Goal: Task Accomplishment & Management: Manage account settings

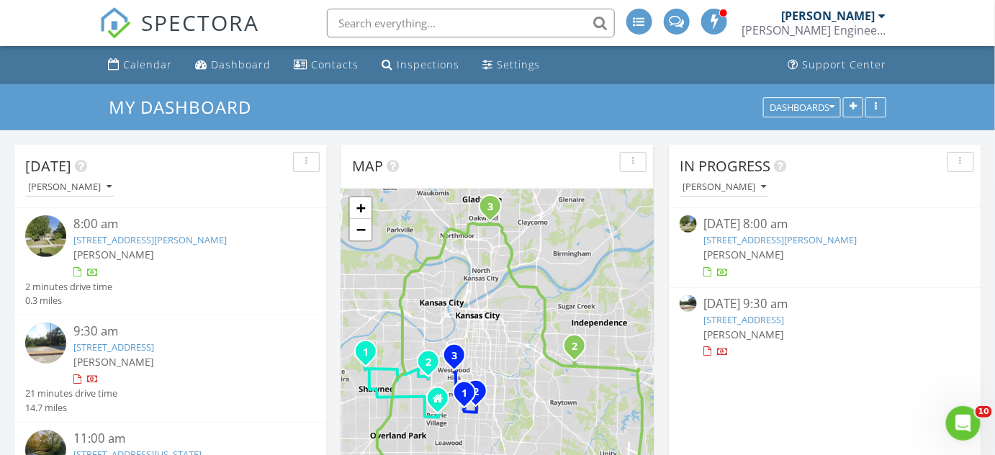
click at [726, 238] on link "115 Northeast Green Street , Lee's Summit, MO 64063" at bounding box center [780, 239] width 153 height 13
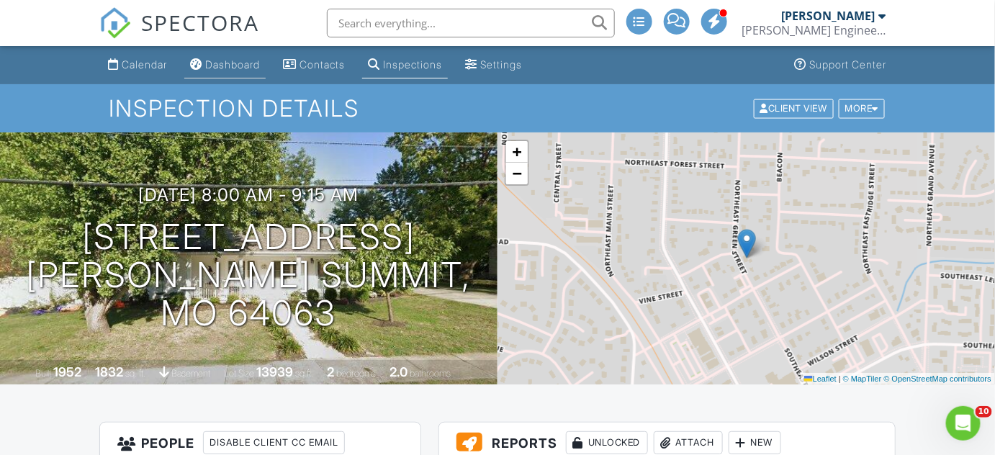
click at [240, 67] on div "Dashboard" at bounding box center [232, 64] width 55 height 12
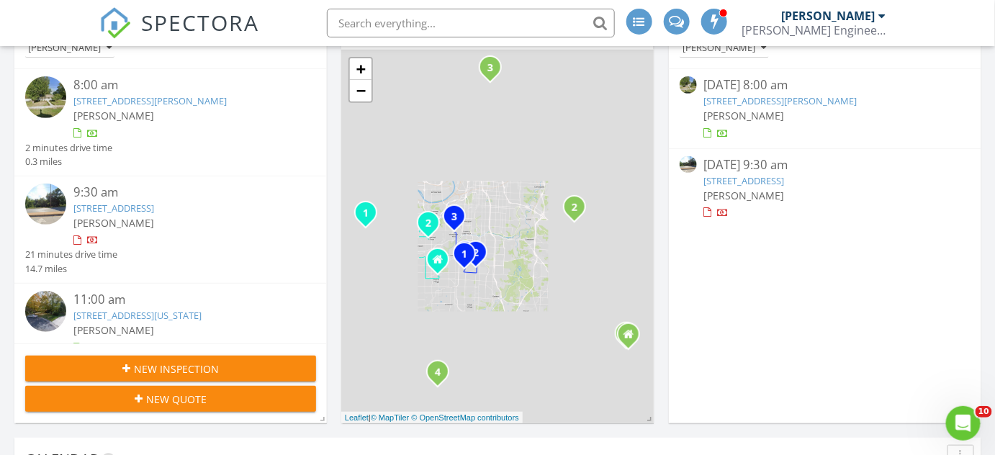
scroll to position [130, 0]
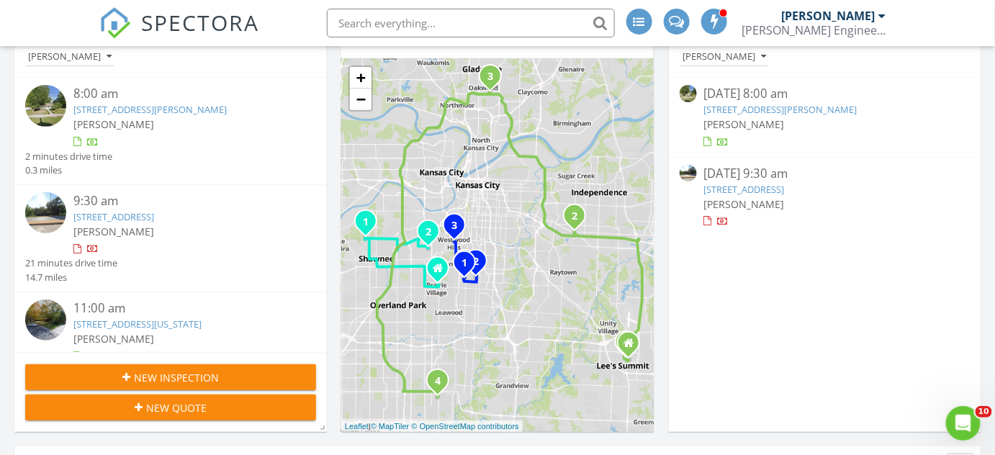
click at [720, 187] on link "3906 South Sterling Avenue, Independence, MO 64052" at bounding box center [744, 189] width 81 height 13
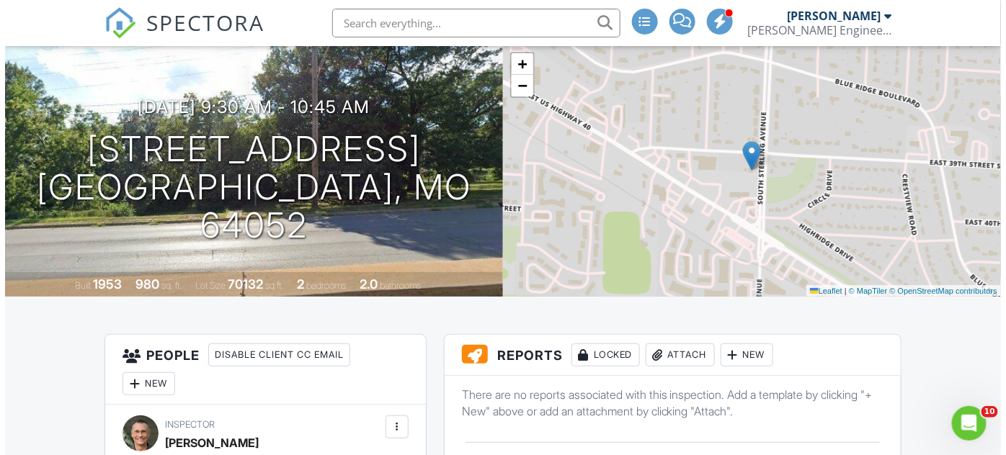
scroll to position [65, 0]
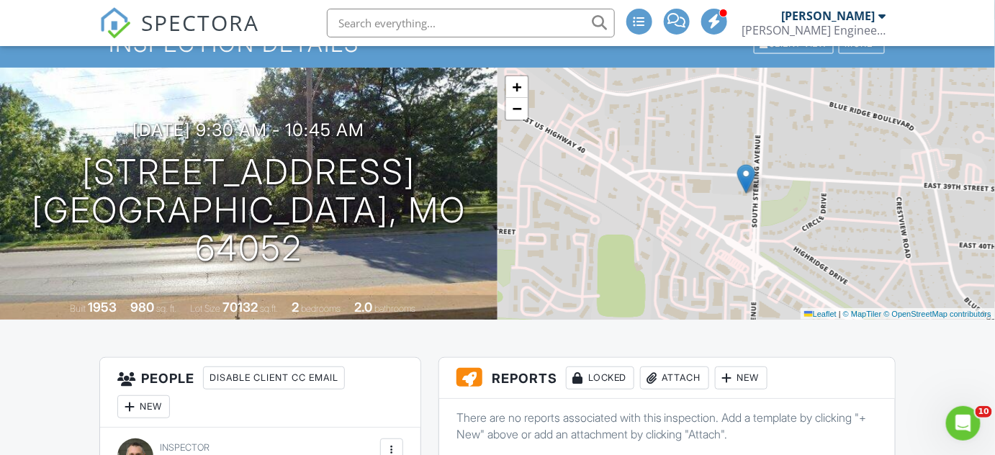
click at [676, 380] on div "Attach" at bounding box center [674, 378] width 69 height 23
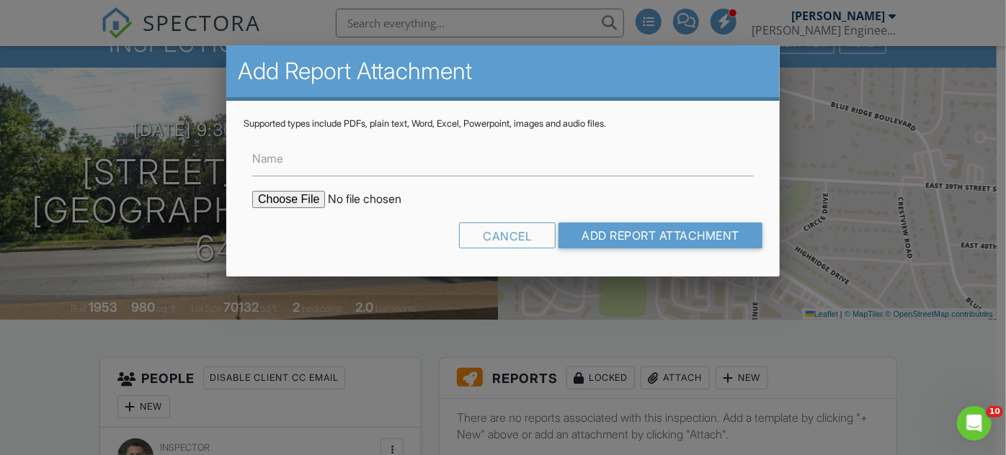
click at [277, 197] on input "file" at bounding box center [374, 199] width 245 height 17
type input "C:\fakepath\SE_3906 South Sterling Avenue, Independence, MO 64052.pdf"
click at [633, 232] on input "Add Report Attachment" at bounding box center [660, 236] width 204 height 26
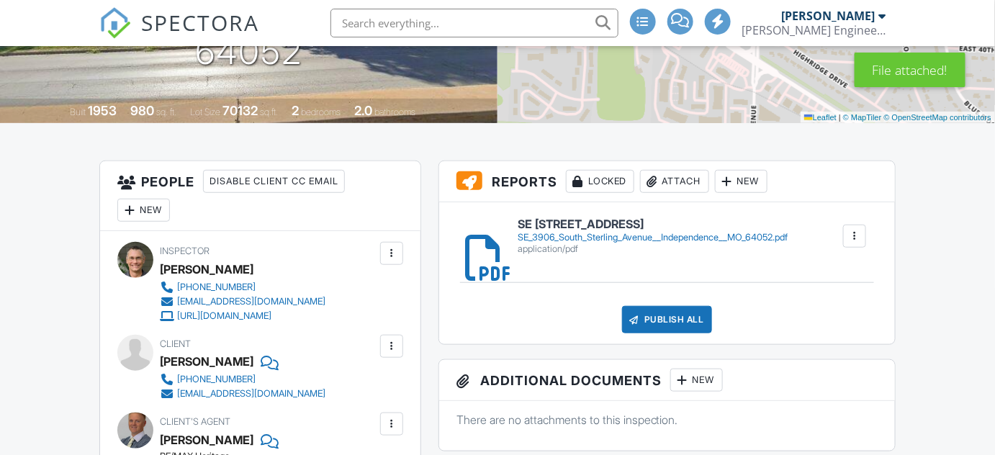
click at [663, 318] on div "Publish All" at bounding box center [667, 319] width 90 height 27
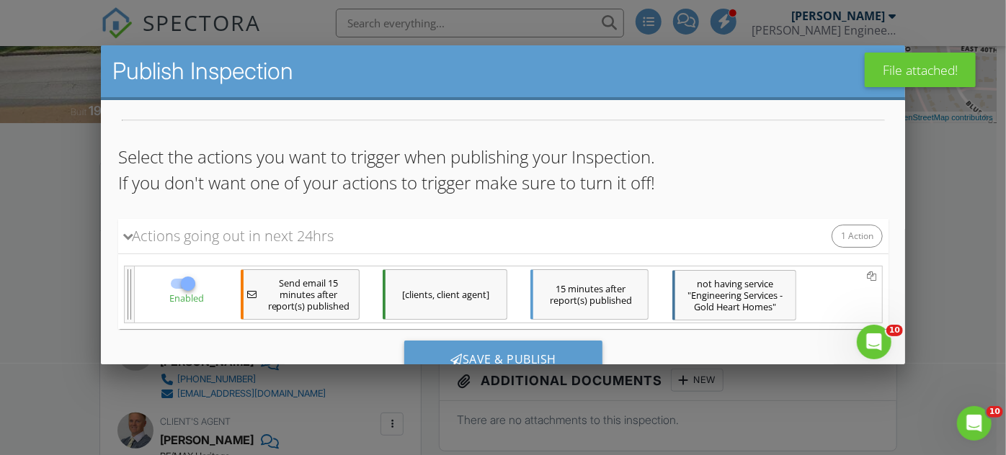
scroll to position [84, 0]
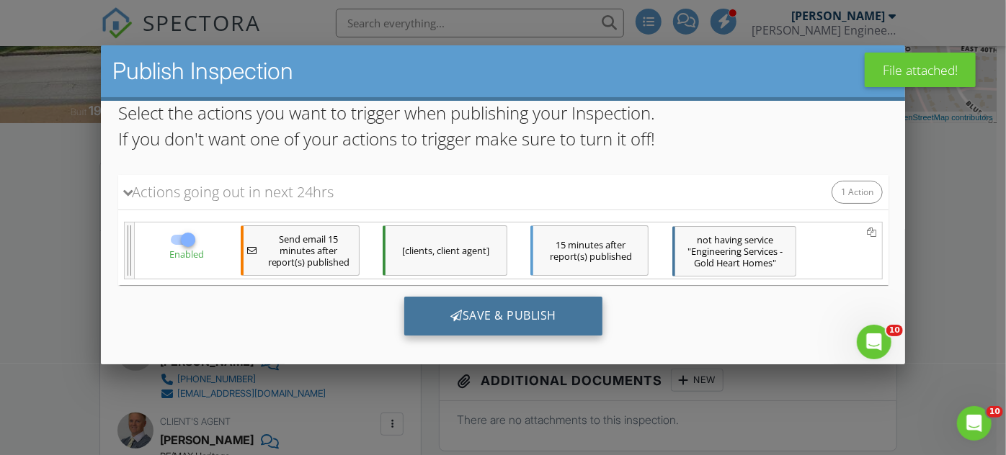
click at [459, 311] on div "Save & Publish" at bounding box center [502, 316] width 198 height 39
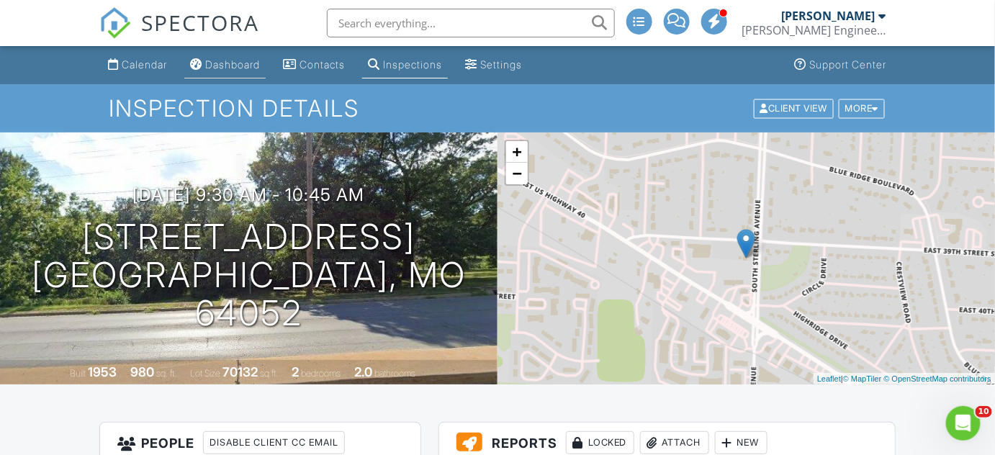
click at [228, 63] on div "Dashboard" at bounding box center [232, 64] width 55 height 12
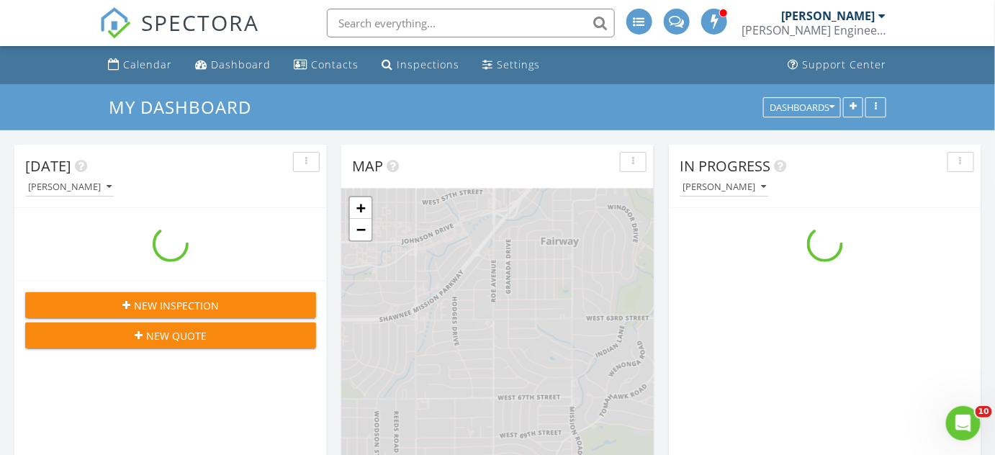
scroll to position [1188, 1016]
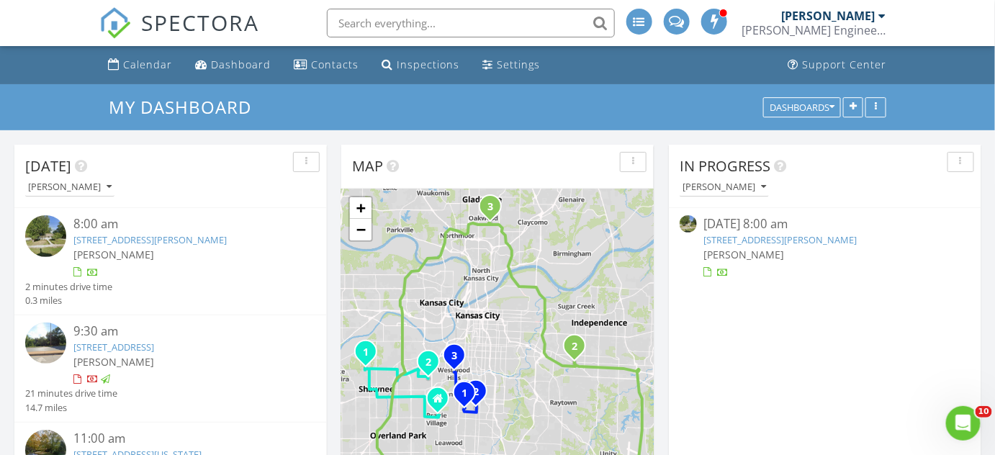
click at [721, 241] on link "[STREET_ADDRESS][PERSON_NAME]" at bounding box center [780, 239] width 153 height 13
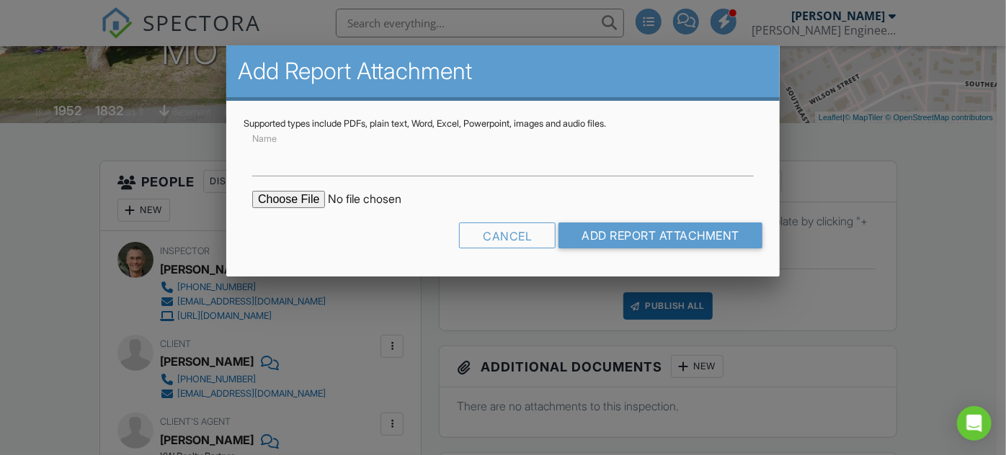
click at [279, 201] on input "file" at bounding box center [374, 199] width 245 height 17
type input "C:\fakepath\SE_115 Northeast Green Street, Lee's Summit, MO 64063.pdf"
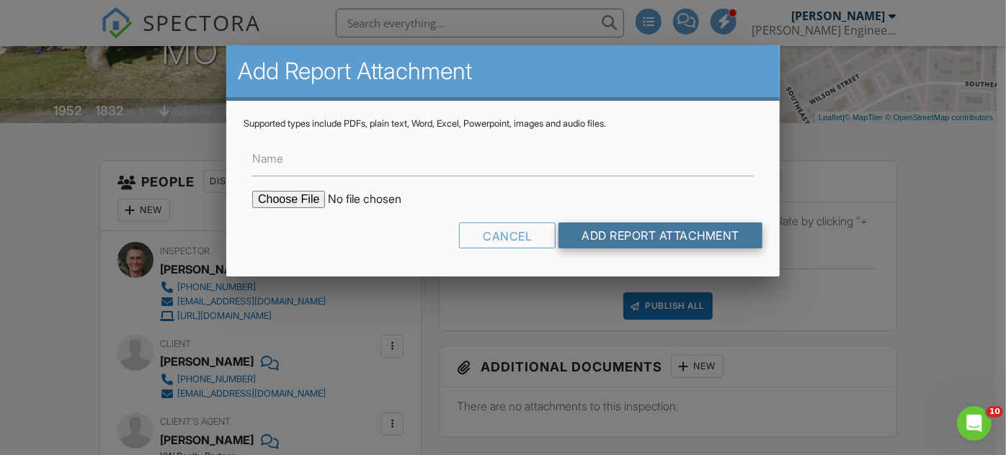
click at [638, 240] on input "Add Report Attachment" at bounding box center [660, 236] width 204 height 26
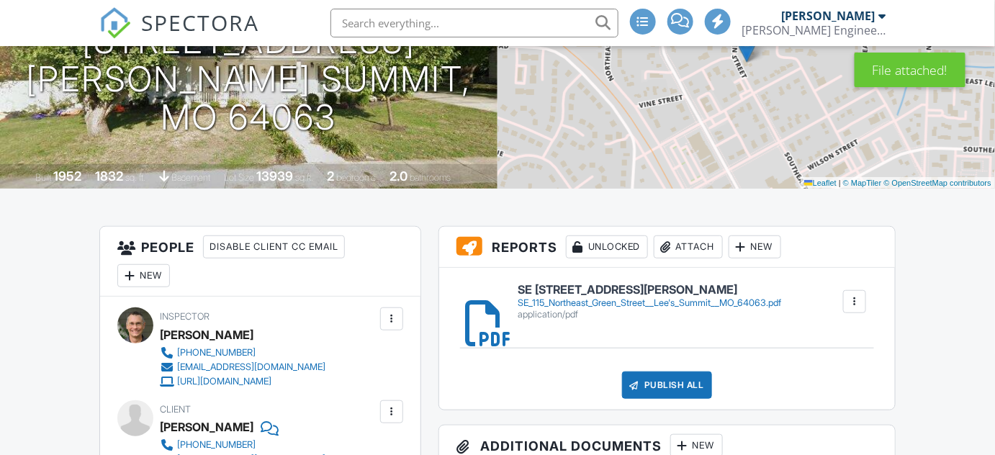
click at [653, 382] on div "Publish All" at bounding box center [667, 385] width 90 height 27
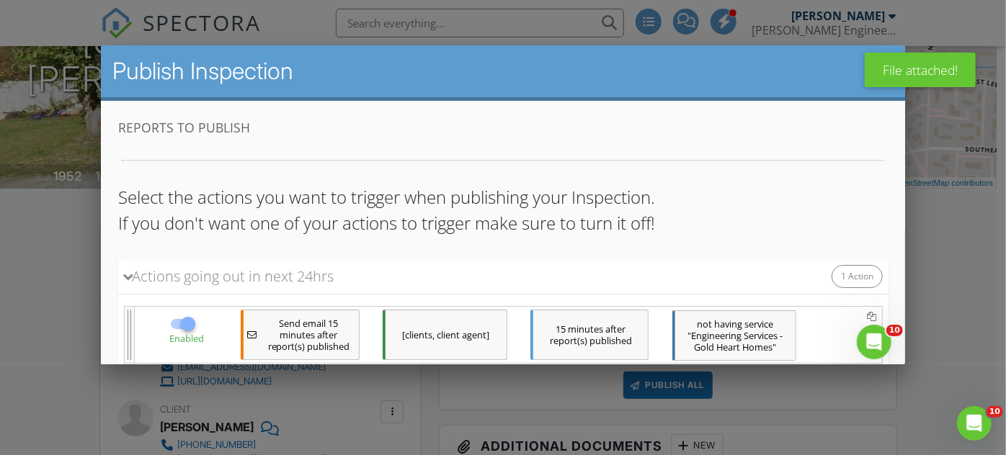
scroll to position [130, 0]
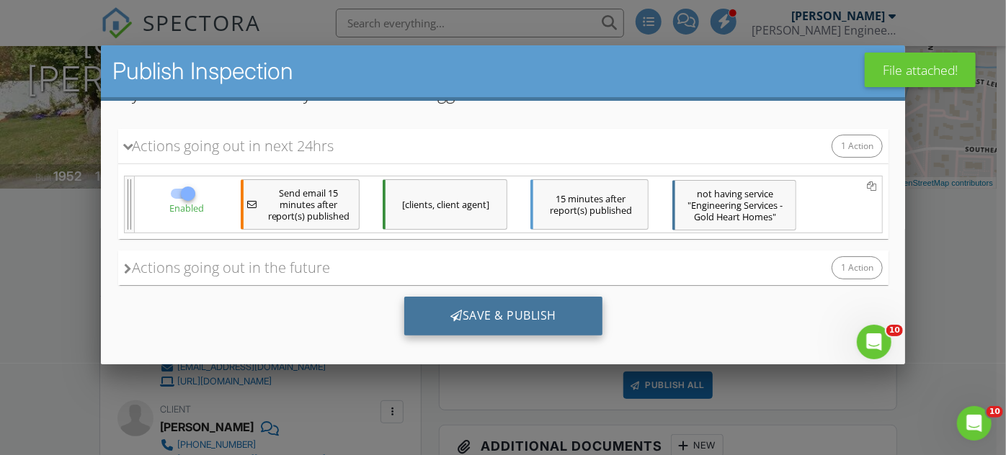
click at [457, 315] on div "Save & Publish" at bounding box center [502, 316] width 198 height 39
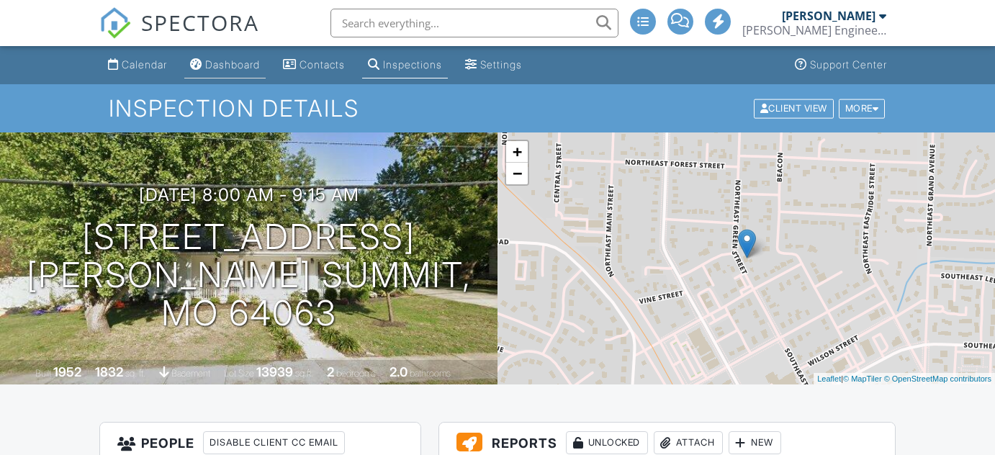
click at [234, 68] on div "Dashboard" at bounding box center [232, 64] width 55 height 12
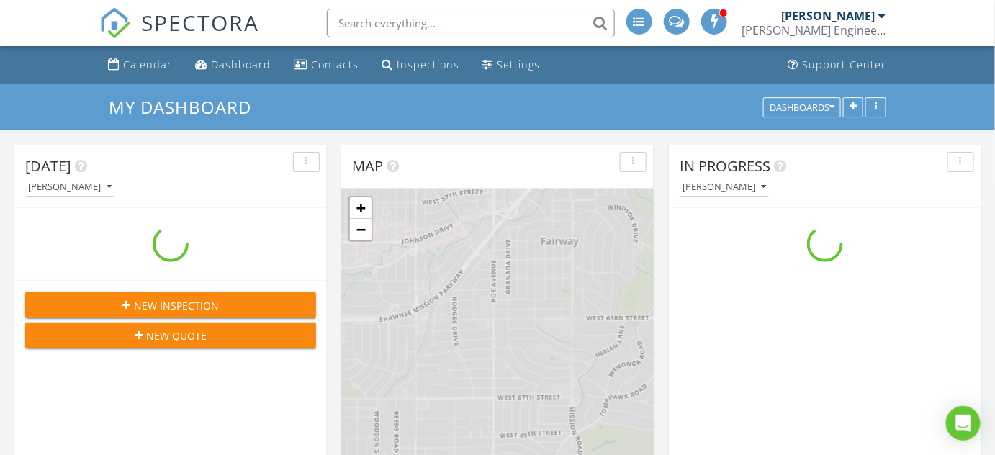
scroll to position [1188, 1016]
